Goal: Navigation & Orientation: Find specific page/section

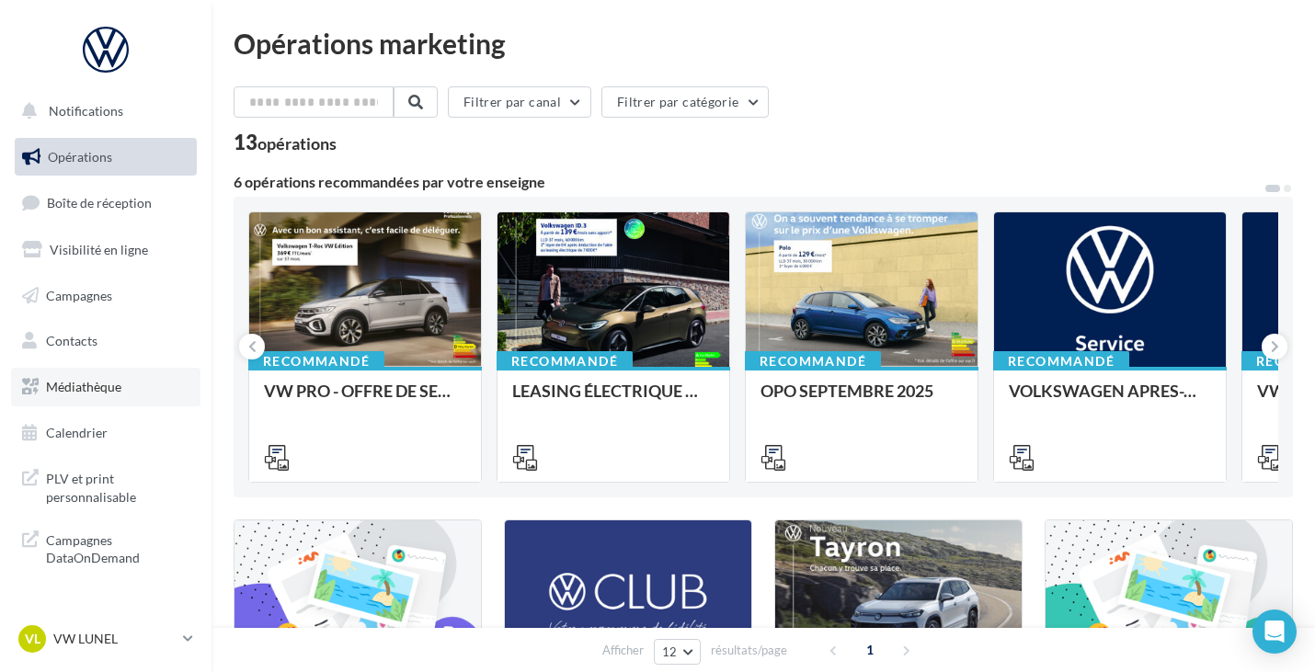
click at [86, 391] on span "Médiathèque" at bounding box center [83, 387] width 75 height 16
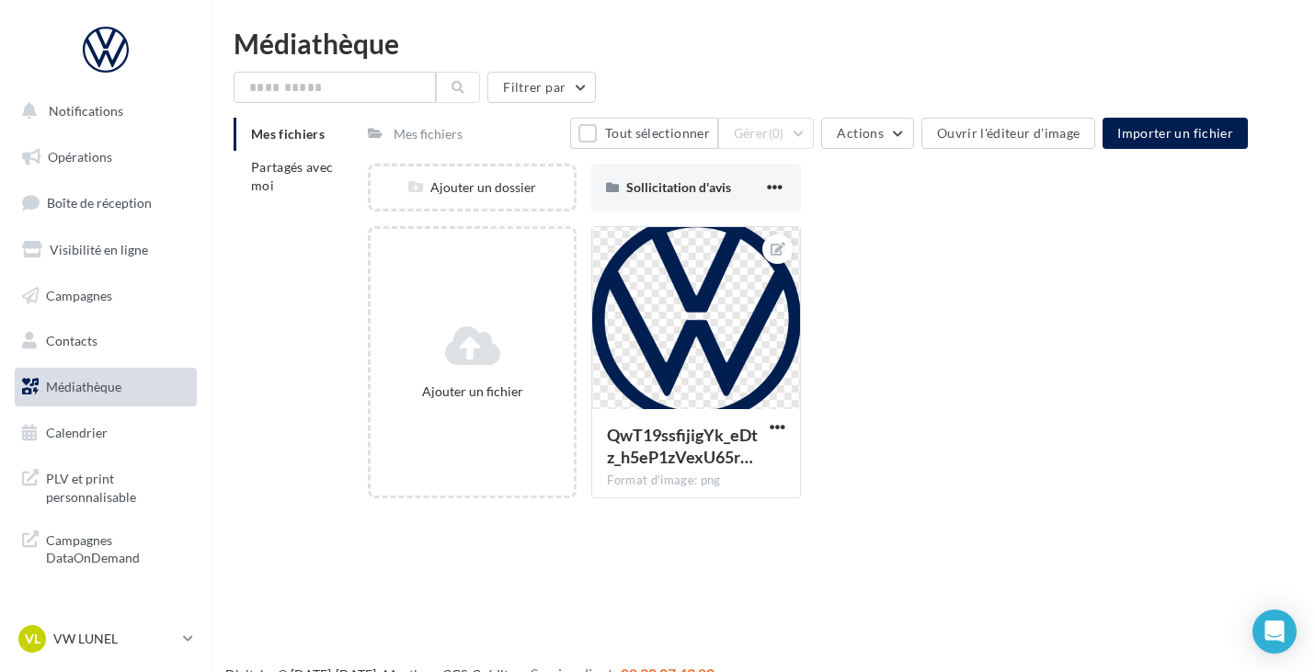
click at [404, 130] on div "Mes fichiers" at bounding box center [428, 134] width 69 height 18
click at [454, 138] on div "Mes fichiers" at bounding box center [428, 134] width 69 height 18
click at [302, 186] on li "Partagés avec moi" at bounding box center [294, 177] width 120 height 52
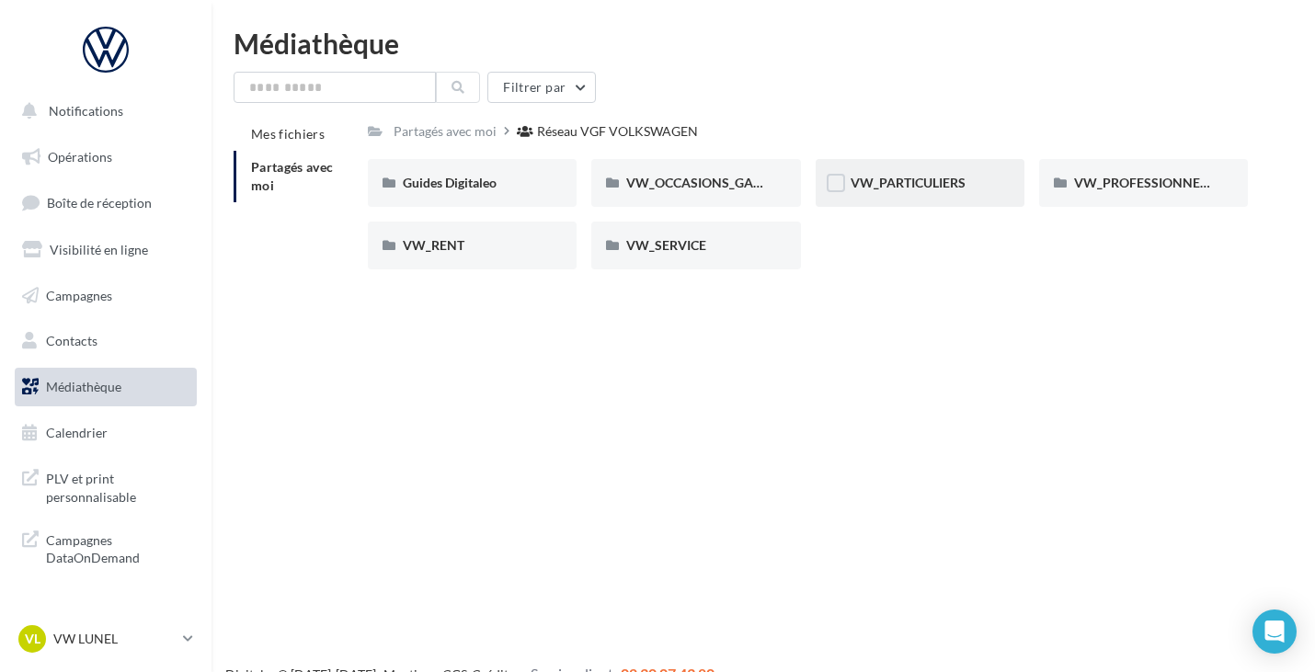
click at [951, 186] on span "VW_PARTICULIERS" at bounding box center [908, 183] width 115 height 16
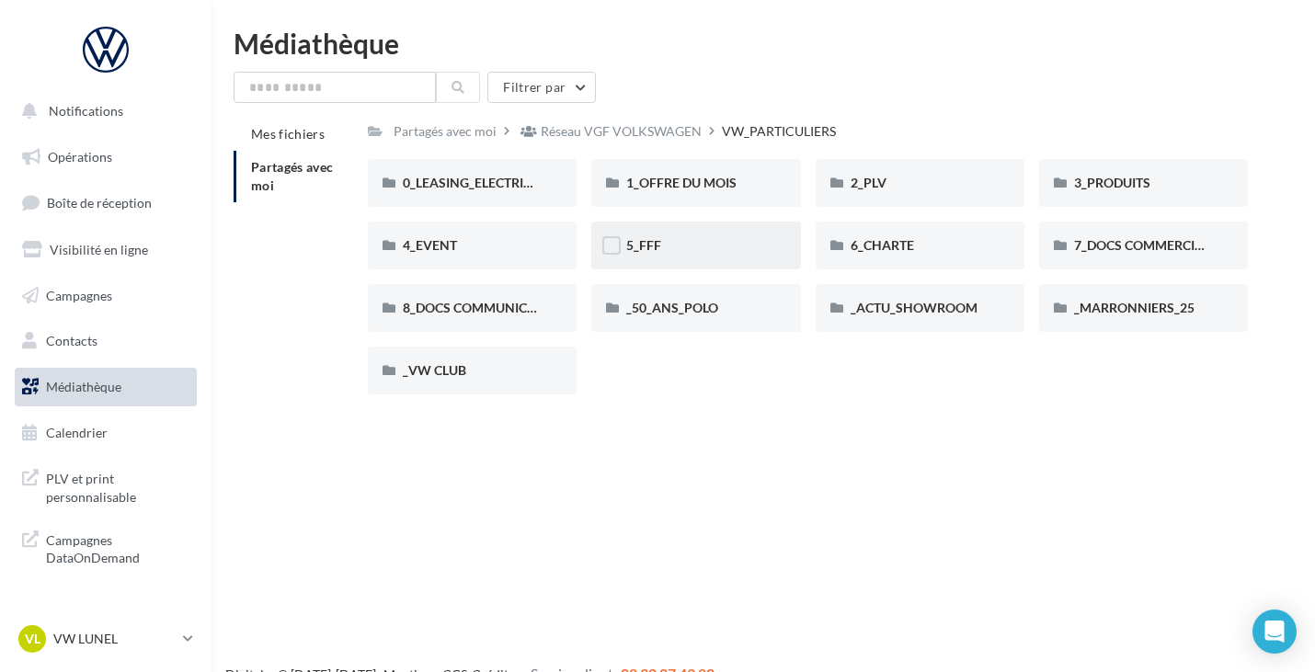
click at [731, 245] on div "5_FFF" at bounding box center [695, 245] width 139 height 18
click at [748, 205] on div "1_OFFRE DU MOIS" at bounding box center [696, 183] width 209 height 48
click at [890, 239] on span "6_CHARTE" at bounding box center [882, 245] width 63 height 16
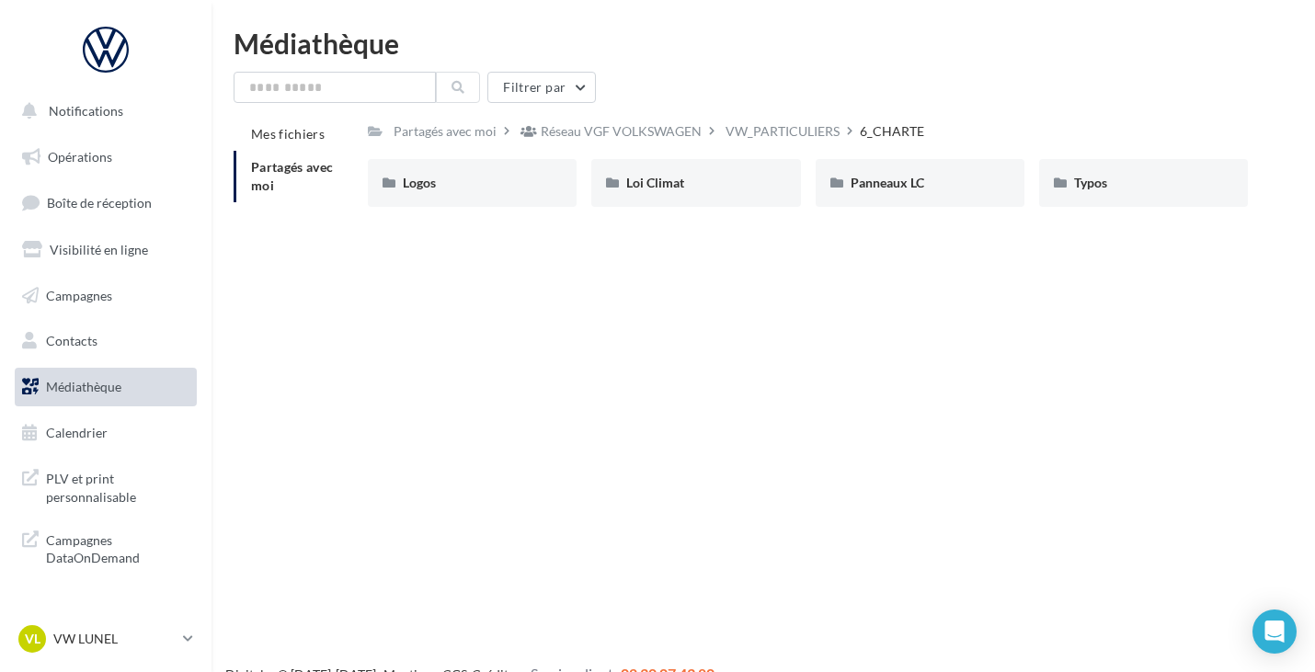
click at [684, 330] on div "Notifications Opérations Boîte de réception Visibilité en ligne Campagnes Conta…" at bounding box center [657, 365] width 1315 height 672
click at [173, 389] on link "Médiathèque" at bounding box center [106, 387] width 190 height 39
